Goal: Information Seeking & Learning: Find specific fact

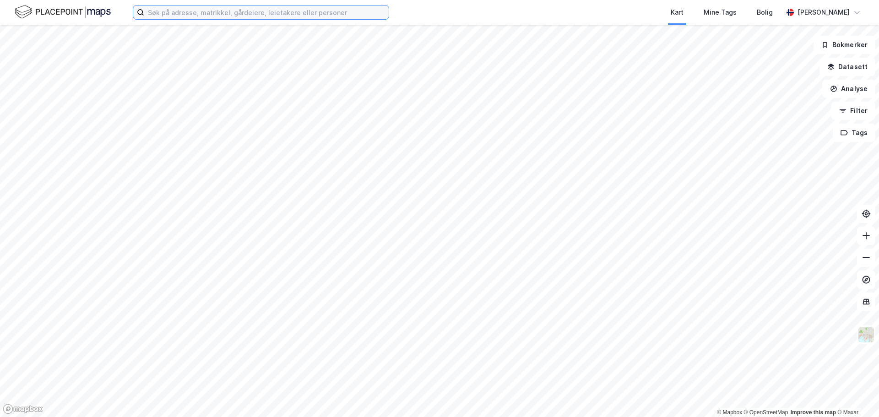
click at [259, 14] on input at bounding box center [266, 12] width 244 height 14
click at [850, 49] on button "Bokmerker" at bounding box center [844, 45] width 62 height 18
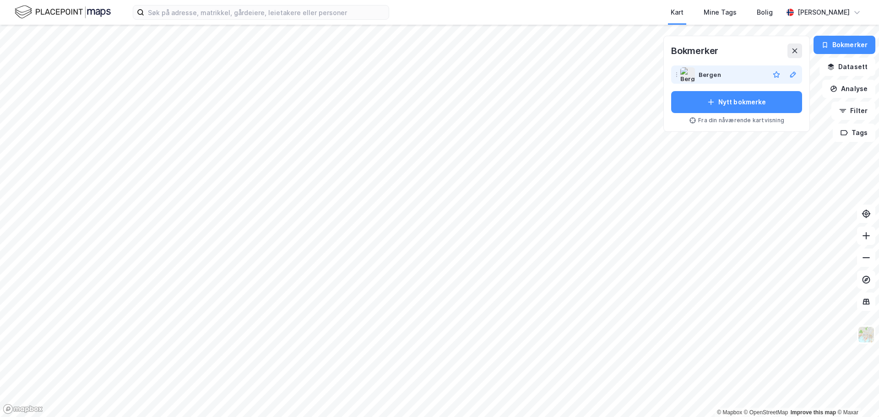
click at [726, 76] on div "Bergen" at bounding box center [731, 74] width 67 height 11
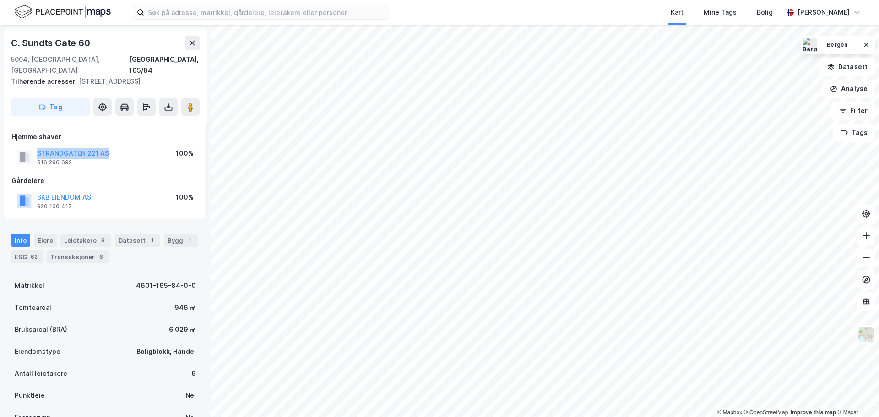
drag, startPoint x: 121, startPoint y: 154, endPoint x: 36, endPoint y: 153, distance: 84.7
click at [36, 153] on div "STRANDGATEN 221 AS 816 296 692 100%" at bounding box center [105, 157] width 188 height 22
click at [122, 169] on div "Hjemmelshaver STRANDGATEN 221 AS 816 296 692 100% Gårdeiere SKB EIENDOM AS 920 …" at bounding box center [105, 171] width 188 height 81
drag, startPoint x: 93, startPoint y: 47, endPoint x: 13, endPoint y: 41, distance: 80.3
click at [13, 41] on div "C. Sundts Gate 60" at bounding box center [105, 43] width 189 height 15
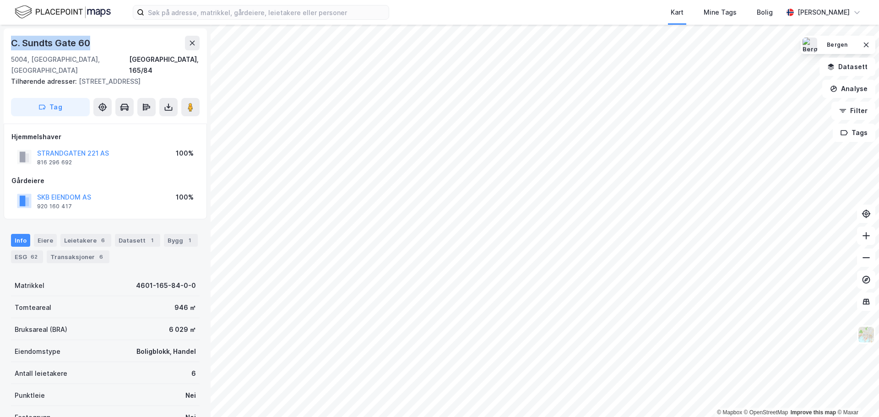
copy div "C. Sundts Gate 60"
click at [126, 191] on div "SKB EIENDOM AS 920 160 417 100%" at bounding box center [105, 201] width 188 height 22
click at [0, 0] on button "STRANDGATEN 221 AS" at bounding box center [0, 0] width 0 height 0
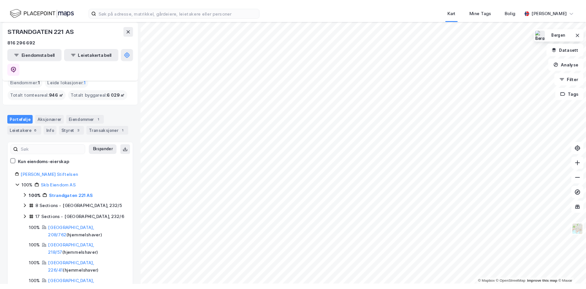
scroll to position [45, 0]
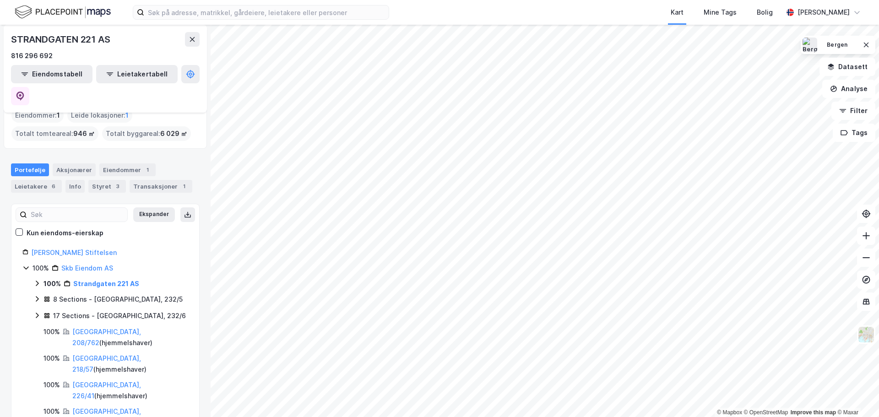
click at [38, 295] on icon at bounding box center [36, 298] width 7 height 7
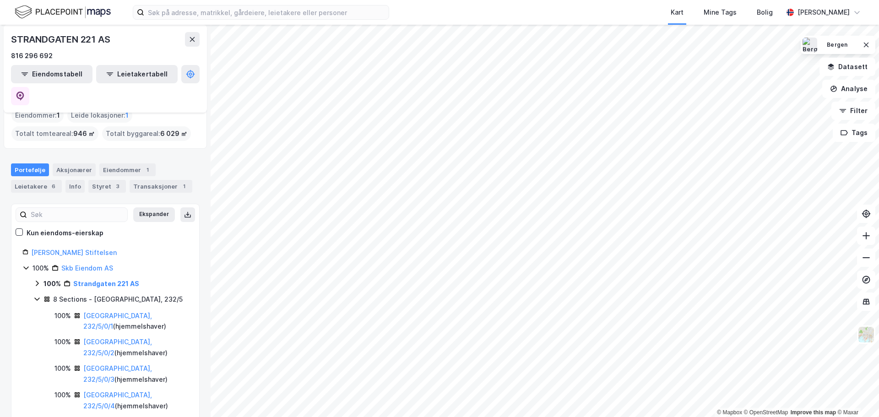
click at [37, 295] on icon at bounding box center [36, 298] width 7 height 7
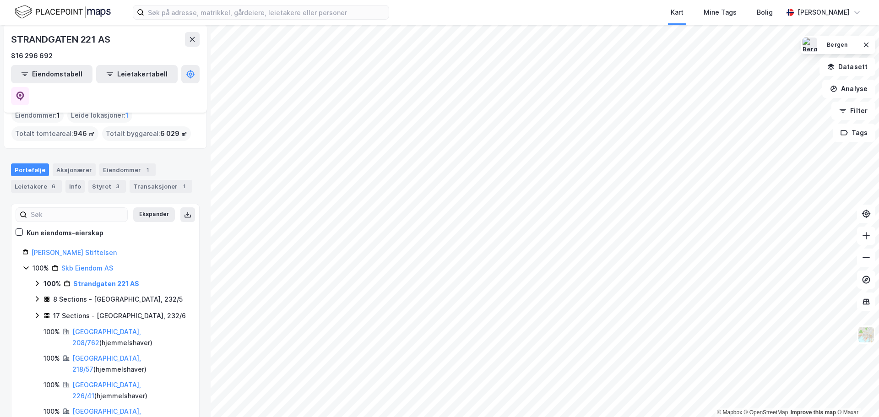
click at [35, 280] on icon at bounding box center [36, 283] width 7 height 7
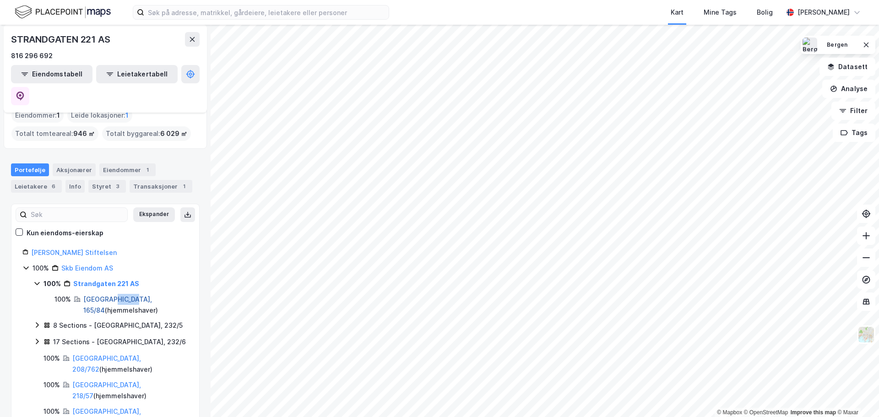
drag, startPoint x: 131, startPoint y: 278, endPoint x: 109, endPoint y: 277, distance: 21.5
click at [109, 294] on div "[GEOGRAPHIC_DATA], 165/84 ( hjemmelshaver )" at bounding box center [135, 305] width 105 height 22
copy link "165/84"
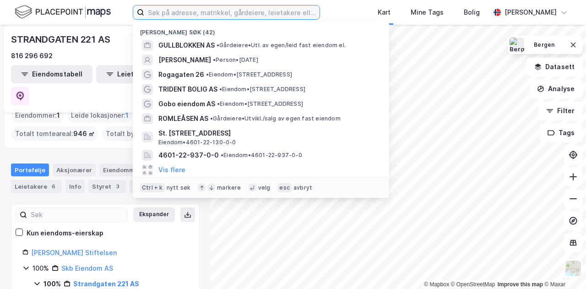
click at [212, 12] on input at bounding box center [231, 12] width 175 height 14
paste input "934201000"
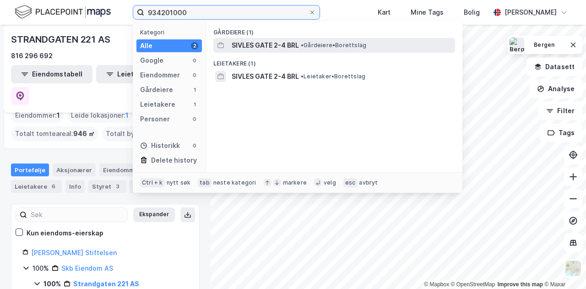
type input "934201000"
click at [274, 47] on span "SIVLES GATE 2-4 BRL" at bounding box center [265, 45] width 67 height 11
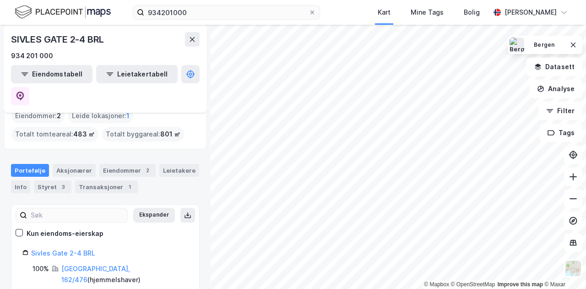
scroll to position [16, 0]
drag, startPoint x: 113, startPoint y: 245, endPoint x: 87, endPoint y: 248, distance: 26.2
click at [87, 263] on div "Bergen, 162/476 ( hjemmelshaver )" at bounding box center [124, 274] width 127 height 22
copy div "162/476"
drag, startPoint x: 113, startPoint y: 261, endPoint x: 88, endPoint y: 260, distance: 25.2
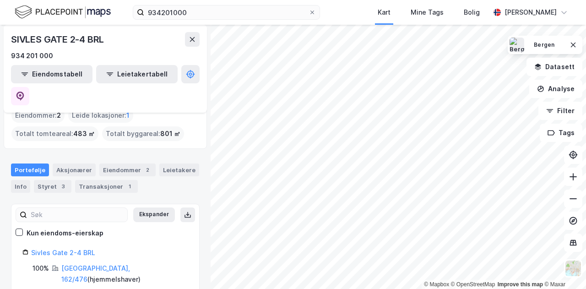
copy div "162/477"
click at [190, 254] on div "Sivles Gate 2-4 BRL 100% [GEOGRAPHIC_DATA], 162/476 ( hjemmelshaver ) 100% [GEO…" at bounding box center [105, 279] width 188 height 64
